Goal: Register for event/course

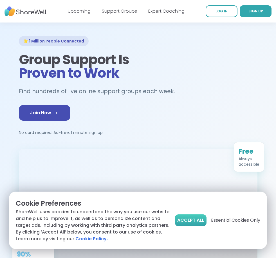
click at [191, 222] on span "Accept All" at bounding box center [190, 220] width 27 height 7
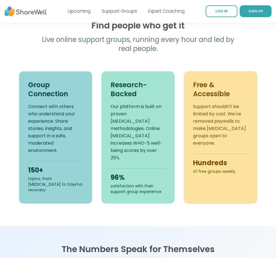
scroll to position [300, 0]
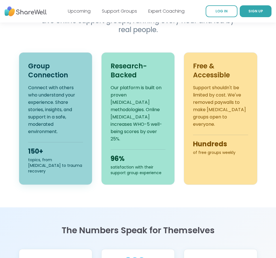
click at [49, 102] on p "Connect with others who understand your experience. Share stories, insights, an…" at bounding box center [55, 109] width 55 height 51
click at [48, 135] on p "Connect with others who understand your experience. Share stories, insights, an…" at bounding box center [55, 109] width 55 height 51
click at [253, 9] on span "SIGN UP" at bounding box center [256, 11] width 15 height 5
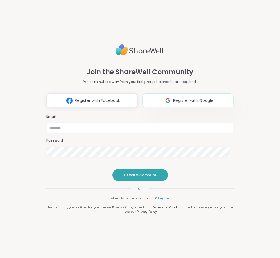
click at [187, 98] on span "Register with Google" at bounding box center [193, 101] width 40 height 6
click at [139, 181] on button "Create Account" at bounding box center [140, 175] width 55 height 12
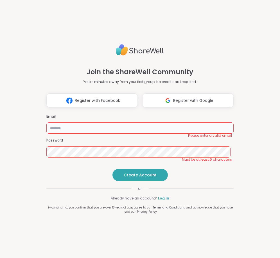
click at [58, 123] on input "email" at bounding box center [139, 128] width 187 height 11
type input "**********"
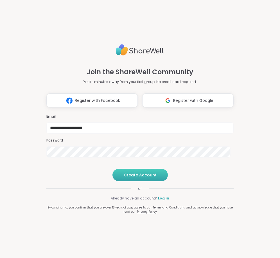
click at [129, 178] on span "Create Account" at bounding box center [140, 175] width 33 height 6
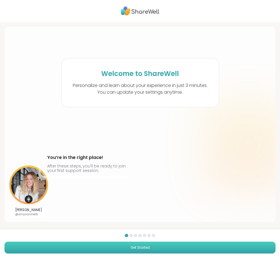
click at [150, 245] on button "Get Started" at bounding box center [140, 248] width 271 height 12
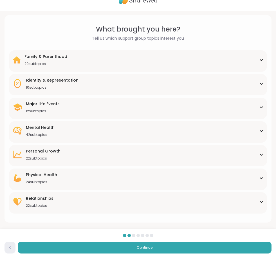
scroll to position [12, 0]
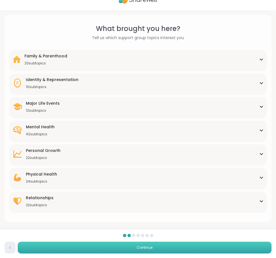
click at [174, 251] on button "Continue" at bounding box center [145, 248] width 254 height 12
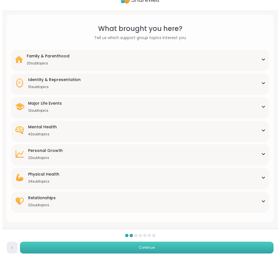
scroll to position [0, 0]
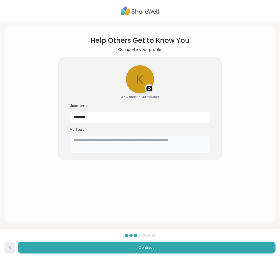
click at [81, 145] on textarea at bounding box center [140, 144] width 141 height 18
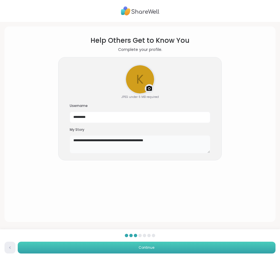
type textarea "**********"
click at [159, 246] on button "Continue" at bounding box center [147, 248] width 258 height 12
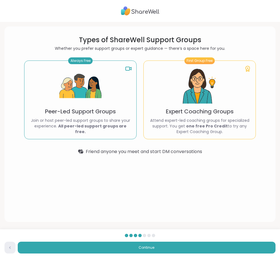
click at [184, 91] on img at bounding box center [200, 86] width 42 height 42
click at [184, 134] on p "Attend expert-led coaching groups for specialized support. You get one free Pro…" at bounding box center [199, 126] width 103 height 17
click at [193, 98] on img at bounding box center [200, 86] width 42 height 42
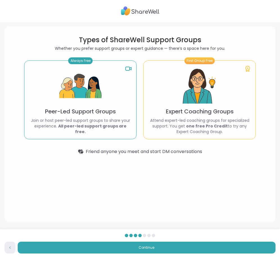
click at [193, 98] on img at bounding box center [200, 86] width 42 height 42
click at [125, 68] on icon at bounding box center [128, 68] width 7 height 7
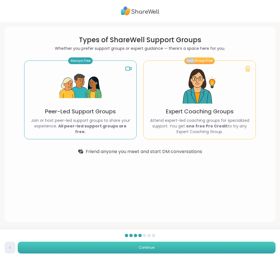
click at [145, 247] on span "Continue" at bounding box center [147, 247] width 16 height 5
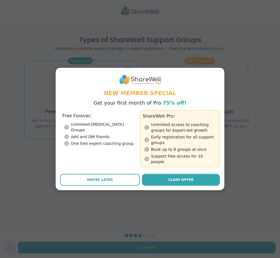
click at [85, 127] on div "Unlimited [MEDICAL_DATA] Groups" at bounding box center [101, 127] width 73 height 11
click at [84, 141] on div "One free expert coaching group" at bounding box center [101, 144] width 73 height 6
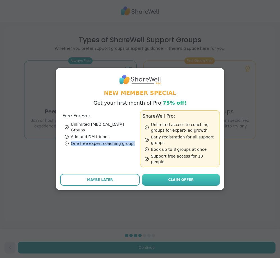
click at [172, 178] on span "Claim Offer" at bounding box center [180, 179] width 25 height 5
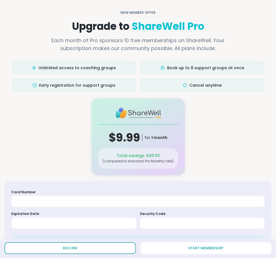
click at [67, 249] on span "Decline" at bounding box center [70, 248] width 15 height 5
